Goal: Task Accomplishment & Management: Manage account settings

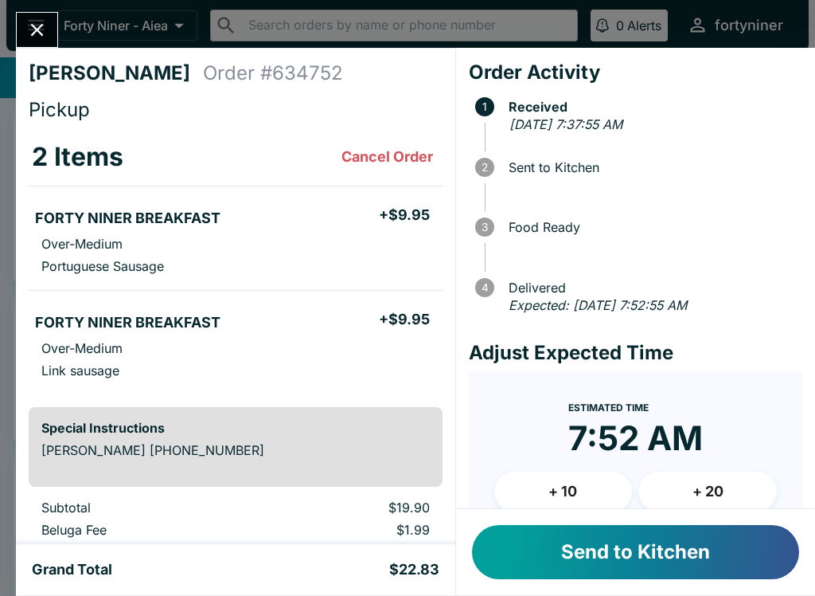
click at [553, 548] on button "Send to Kitchen" at bounding box center [635, 552] width 327 height 54
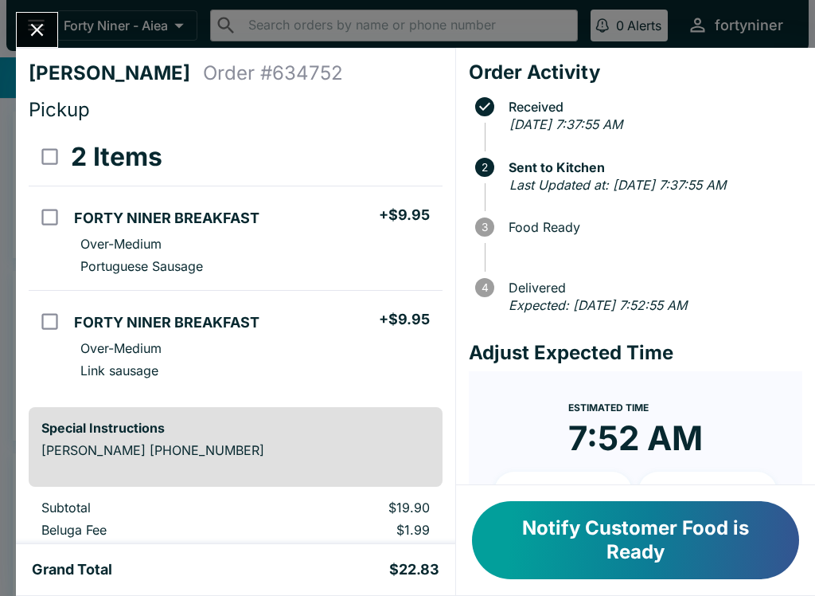
click at [28, 14] on button "Close" at bounding box center [37, 30] width 41 height 34
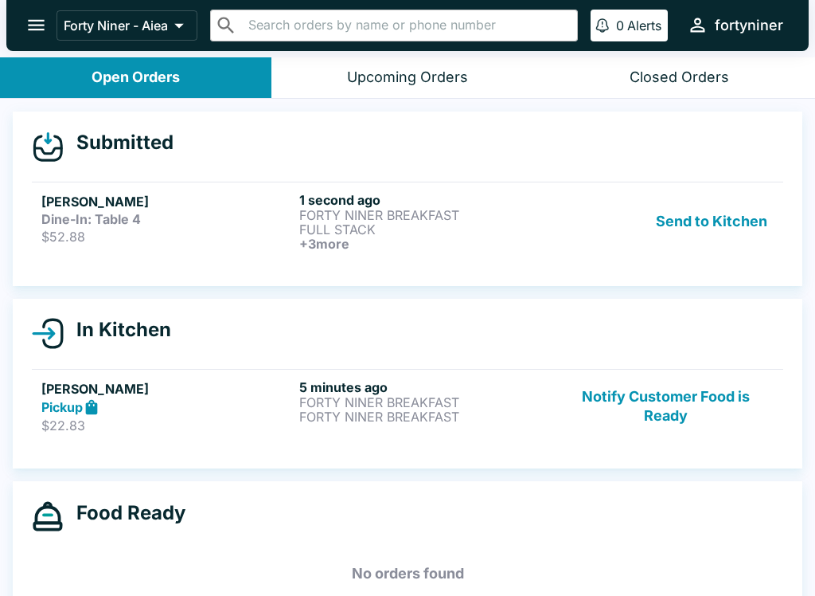
click at [152, 225] on div "Dine-In: Table 4" at bounding box center [167, 219] width 252 height 16
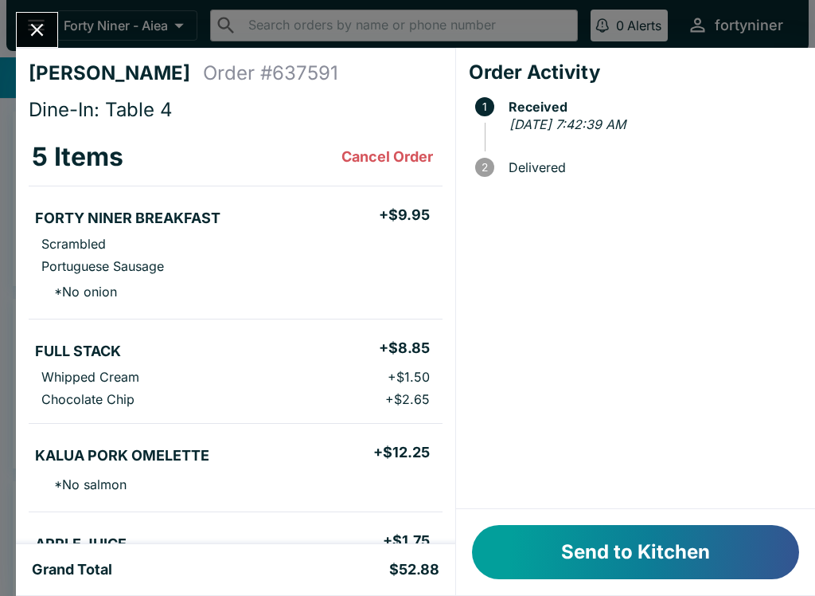
click at [567, 543] on button "Send to Kitchen" at bounding box center [635, 552] width 327 height 54
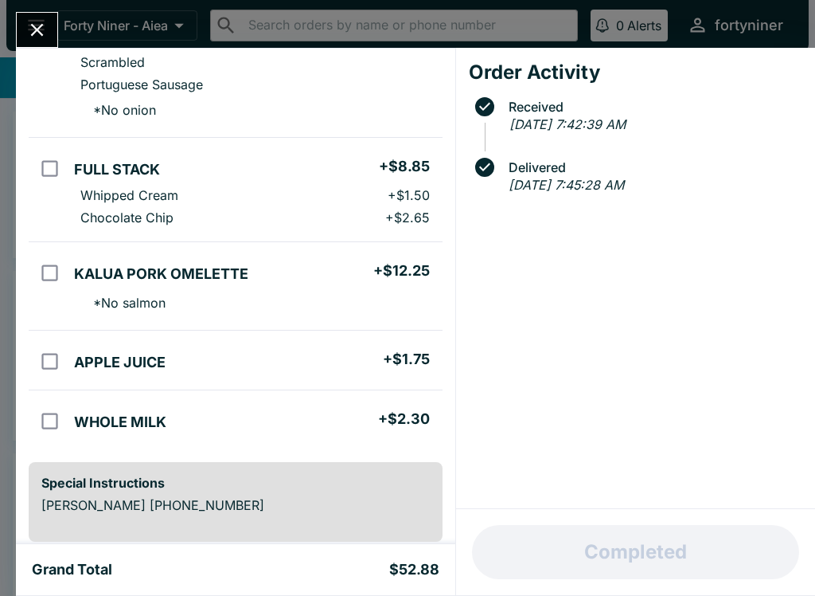
scroll to position [194, 0]
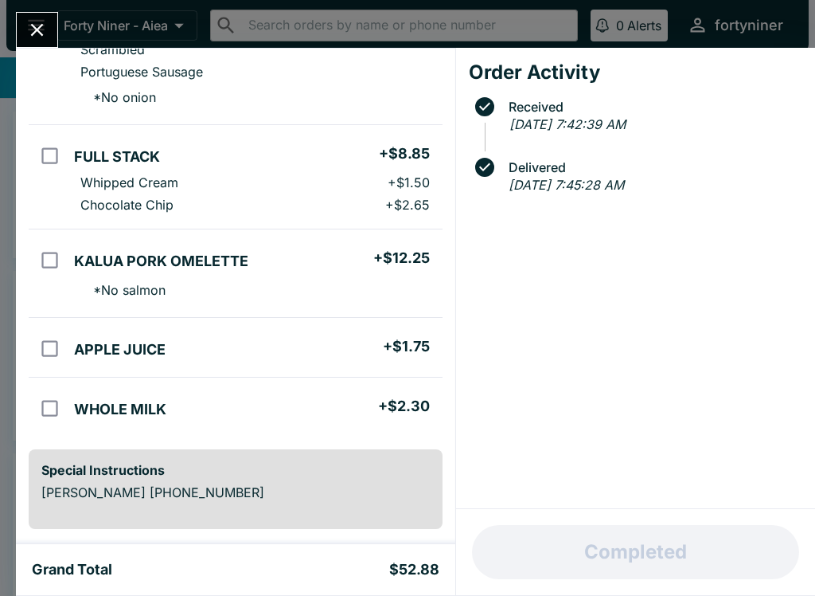
click at [37, 20] on icon "Close" at bounding box center [37, 30] width 22 height 22
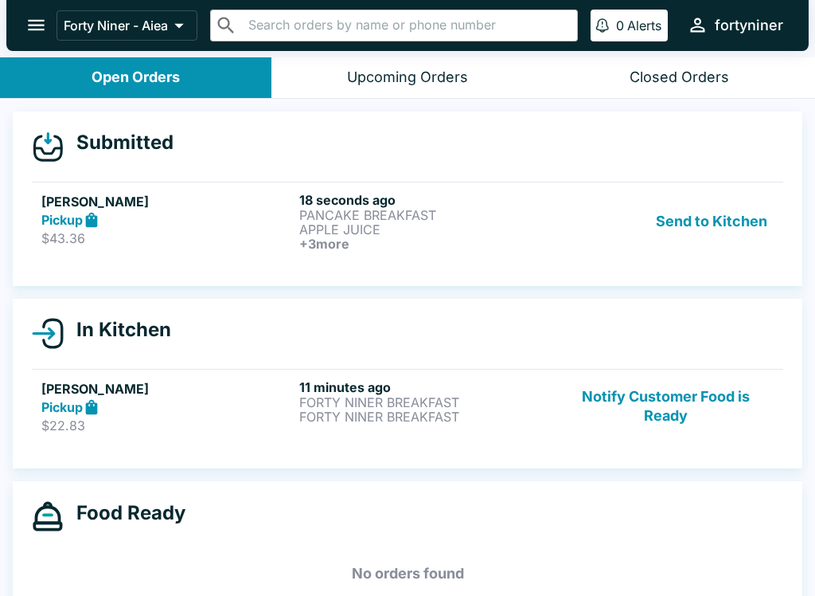
click at [513, 222] on p "APPLE JUICE" at bounding box center [425, 229] width 252 height 14
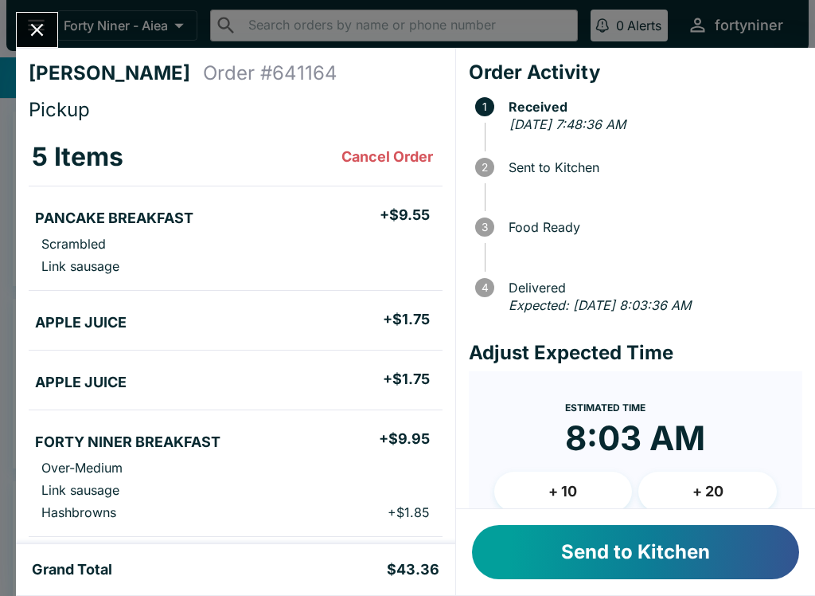
click at [554, 572] on button "Send to Kitchen" at bounding box center [635, 552] width 327 height 54
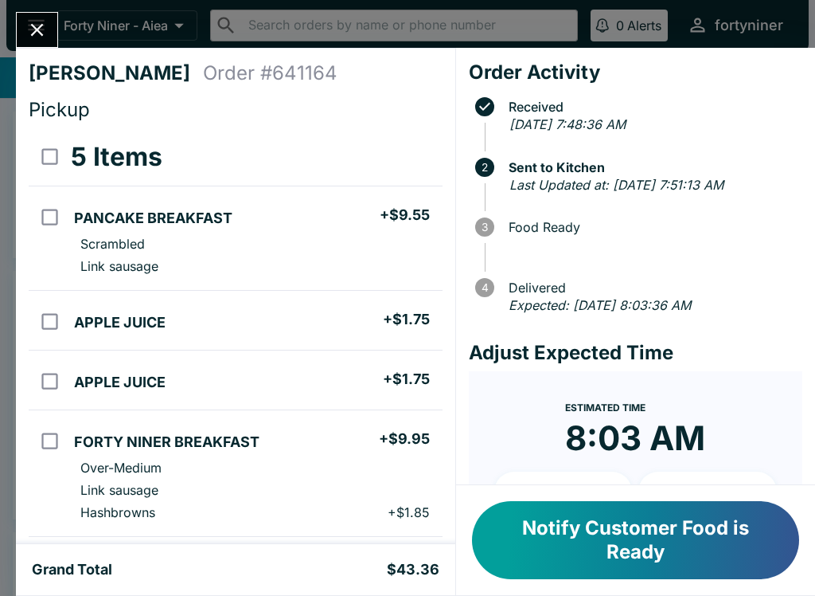
click at [37, 18] on button "Close" at bounding box center [37, 30] width 41 height 34
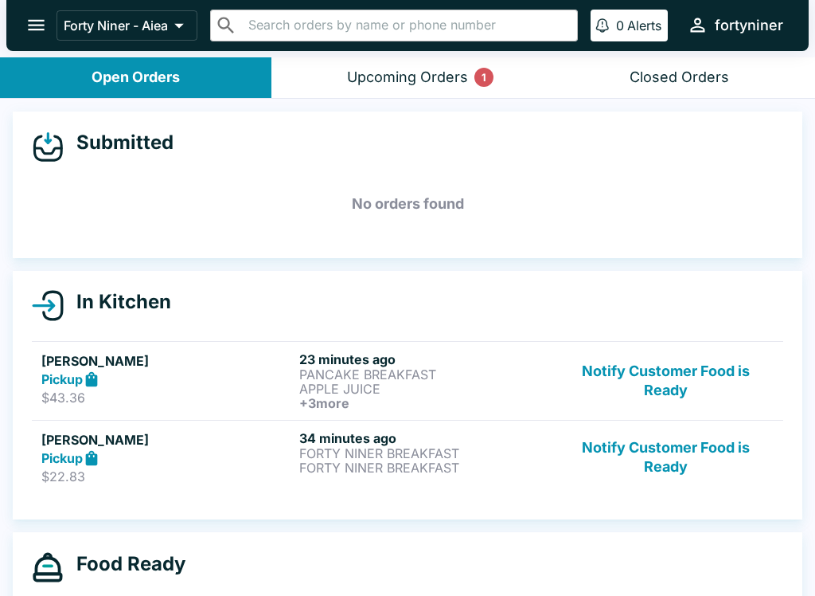
click at [631, 373] on button "Notify Customer Food is Ready" at bounding box center [666, 380] width 216 height 59
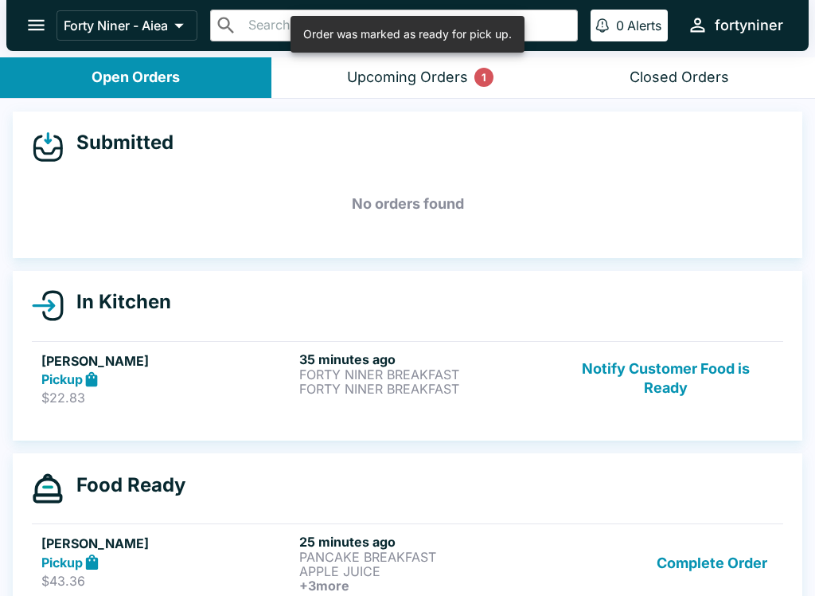
click at [456, 61] on button "Upcoming Orders 1" at bounding box center [408, 77] width 272 height 41
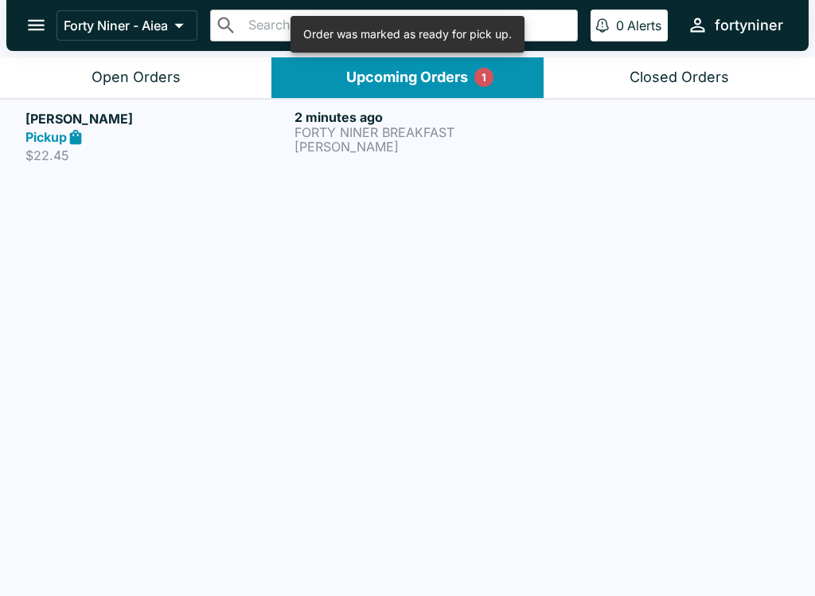
click at [246, 138] on div "Pickup" at bounding box center [156, 137] width 263 height 18
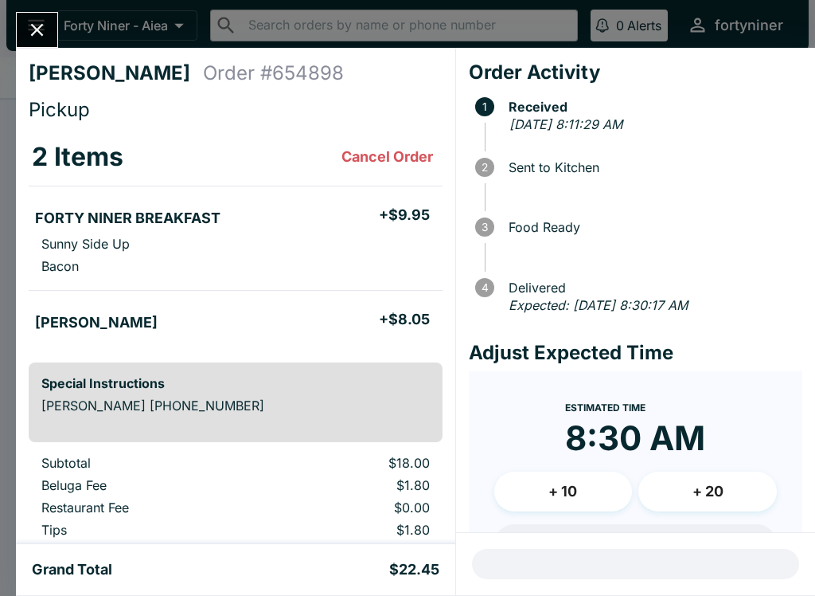
click at [30, 7] on div "[PERSON_NAME] Order # 654898 Pickup 2 Items Cancel Order FORTY NINER BREAKFAST …" at bounding box center [407, 298] width 815 height 596
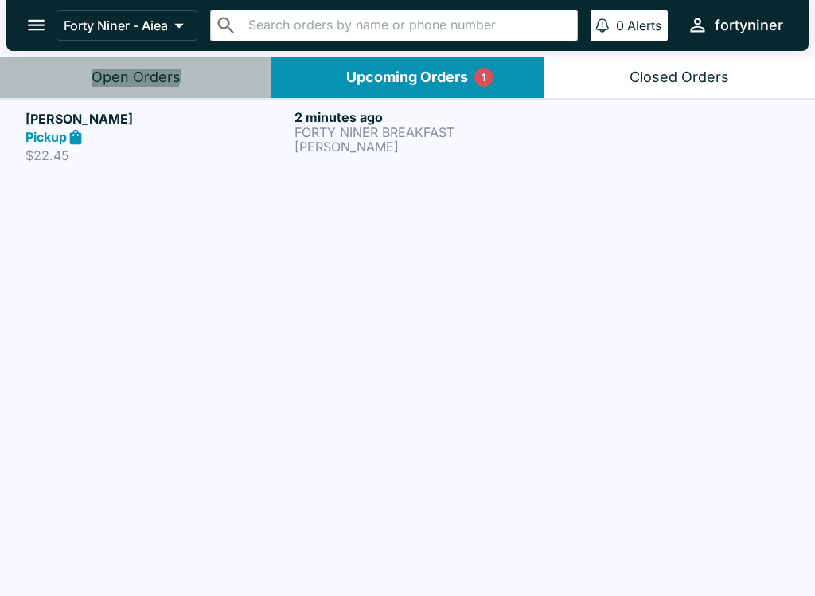
click at [134, 68] on div "Open Orders" at bounding box center [136, 77] width 89 height 18
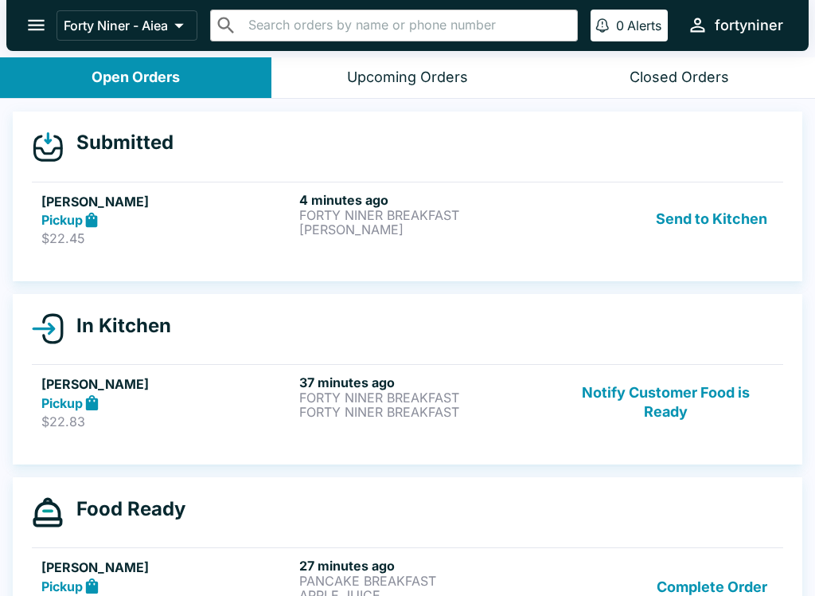
click at [718, 207] on button "Send to Kitchen" at bounding box center [712, 219] width 124 height 55
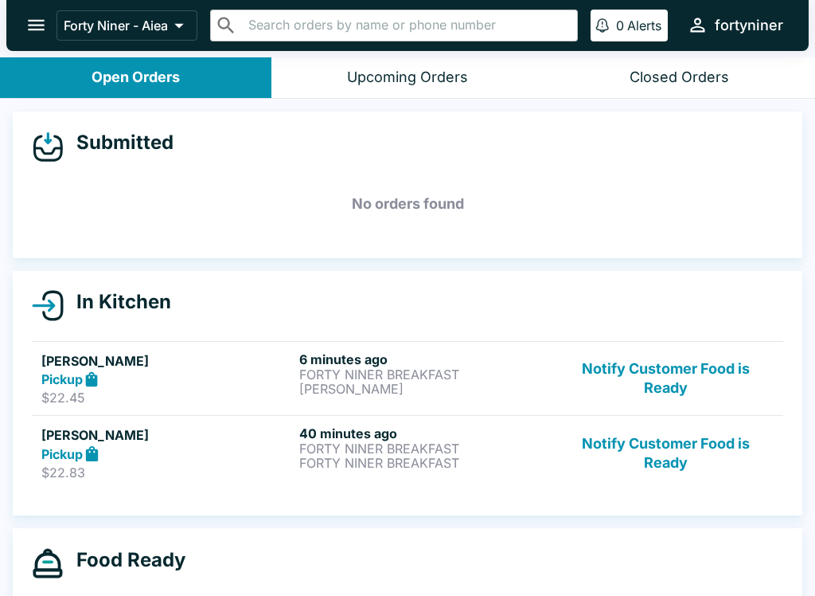
click at [666, 366] on button "Notify Customer Food is Ready" at bounding box center [666, 378] width 216 height 55
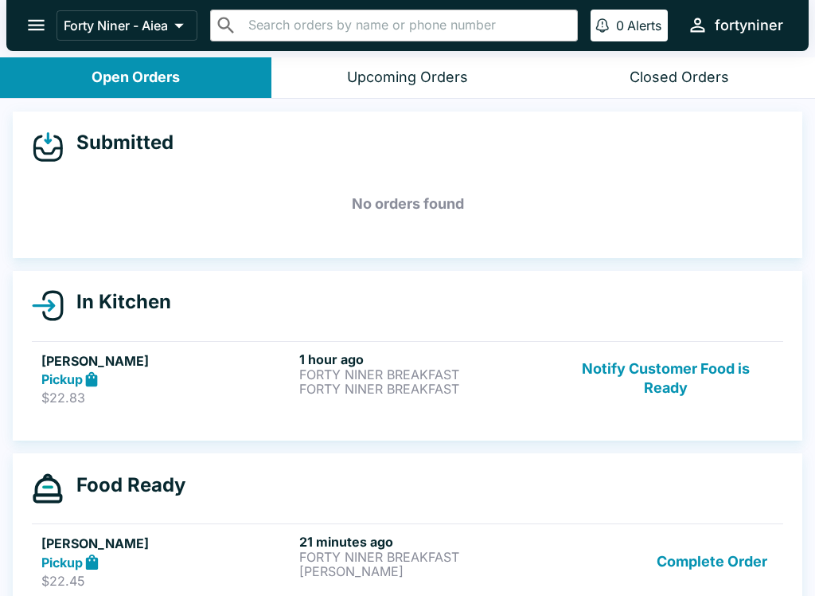
click at [670, 383] on button "Notify Customer Food is Ready" at bounding box center [666, 378] width 216 height 55
